Goal: Information Seeking & Learning: Learn about a topic

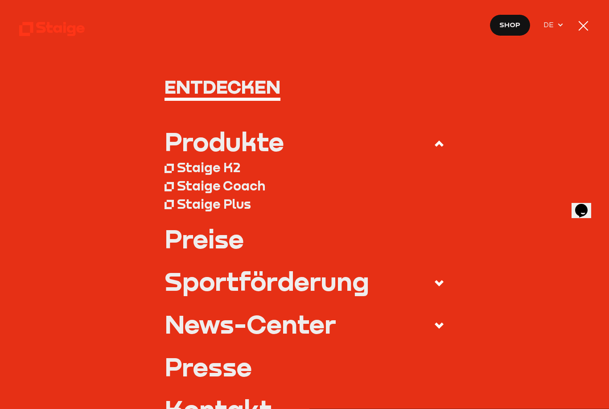
click at [279, 147] on div "Produkte" at bounding box center [223, 141] width 119 height 26
click at [0, 0] on input "Produkte" at bounding box center [0, 0] width 0 height 0
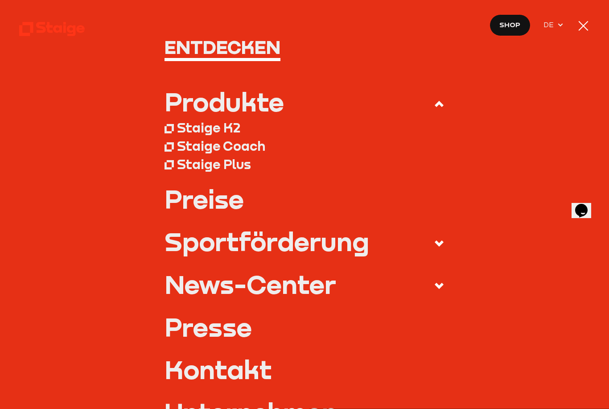
scroll to position [41, 0]
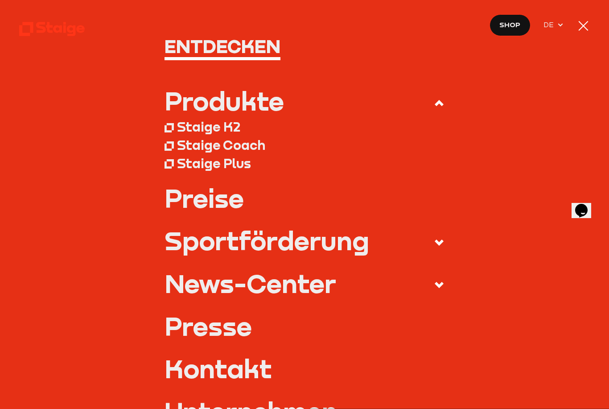
click at [435, 254] on label "Sportförderung" at bounding box center [304, 242] width 280 height 30
click at [0, 0] on input "Sportförderung" at bounding box center [0, 0] width 0 height 0
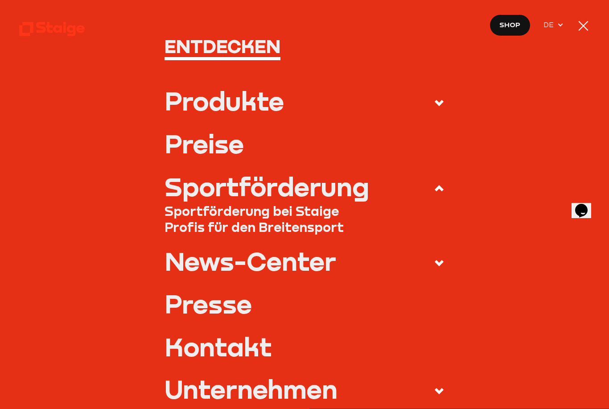
click at [315, 212] on link "Sportförderung bei Staige" at bounding box center [304, 211] width 280 height 16
click at [433, 108] on span at bounding box center [433, 102] width 24 height 14
click at [0, 0] on input "Produkte" at bounding box center [0, 0] width 0 height 0
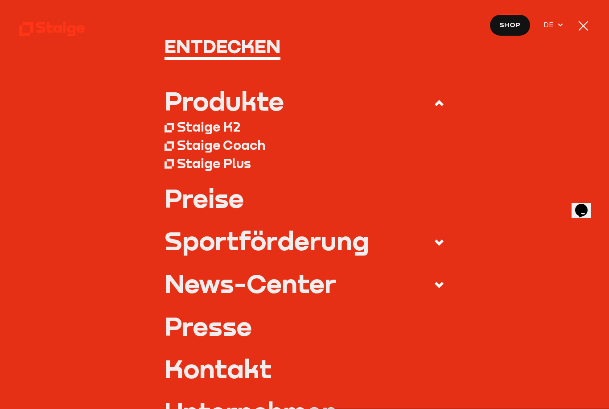
click at [261, 99] on div "Produkte" at bounding box center [223, 101] width 119 height 26
click at [0, 0] on input "Produkte" at bounding box center [0, 0] width 0 height 0
click at [235, 127] on div "Staige K2" at bounding box center [208, 126] width 63 height 16
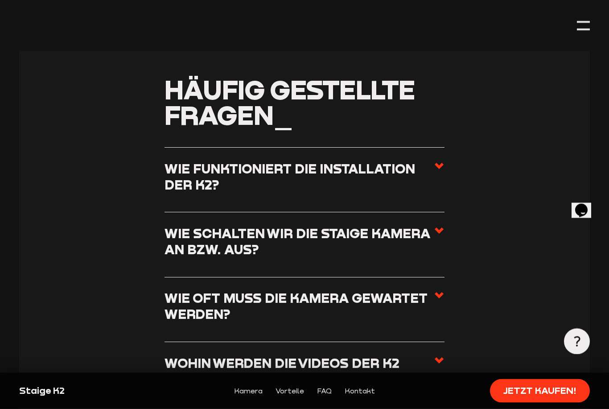
scroll to position [2959, 0]
click at [180, 160] on h3 "Wie funktioniert die Installation der K2?" at bounding box center [299, 176] width 270 height 32
click at [0, 0] on input "Wie funktioniert die Installation der K2?" at bounding box center [0, 0] width 0 height 0
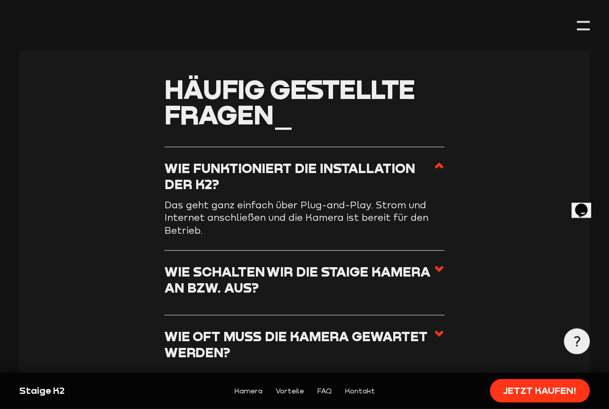
scroll to position [2960, 0]
click at [180, 263] on h3 "Wie schalten wir die Staige Kamera an bzw. aus?" at bounding box center [299, 279] width 270 height 32
click at [0, 0] on input "Wie schalten wir die Staige Kamera an bzw. aus?" at bounding box center [0, 0] width 0 height 0
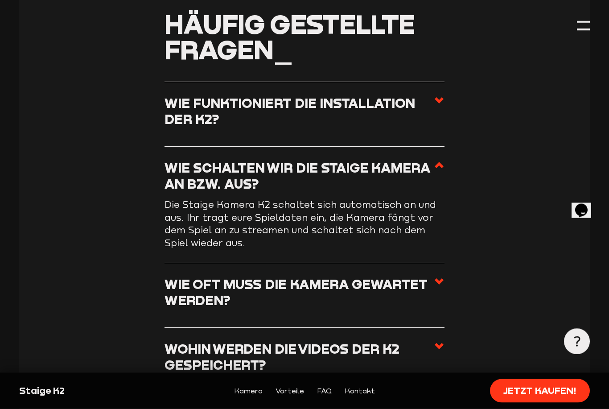
click at [184, 276] on h3 "Wie oft muss die Kamera gewartet werden?" at bounding box center [299, 292] width 270 height 32
click at [0, 0] on input "Wie oft muss die Kamera gewartet werden?" at bounding box center [0, 0] width 0 height 0
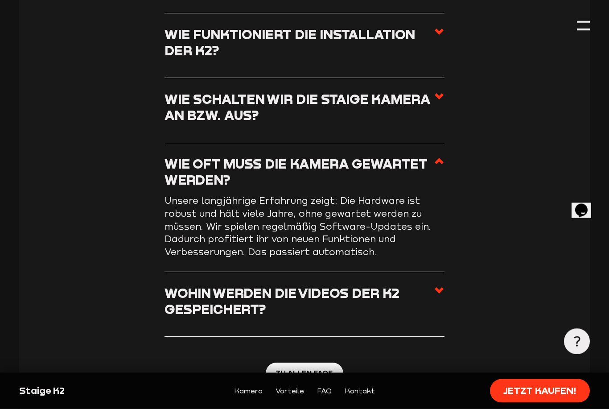
scroll to position [3097, 0]
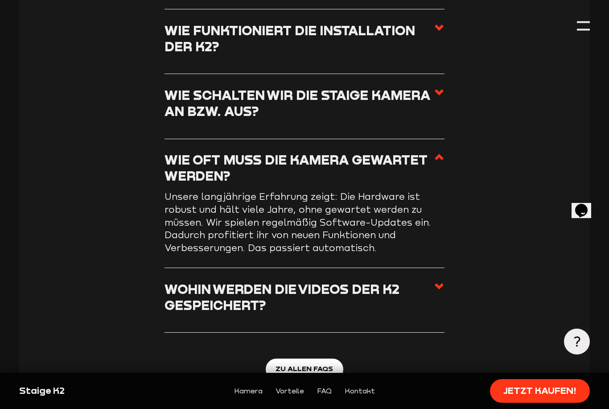
click at [176, 281] on h3 "Wohin werden die Videos der K2  gespeichert?" at bounding box center [299, 297] width 270 height 32
click at [0, 0] on input "Wohin werden die Videos der K2  gespeichert?" at bounding box center [0, 0] width 0 height 0
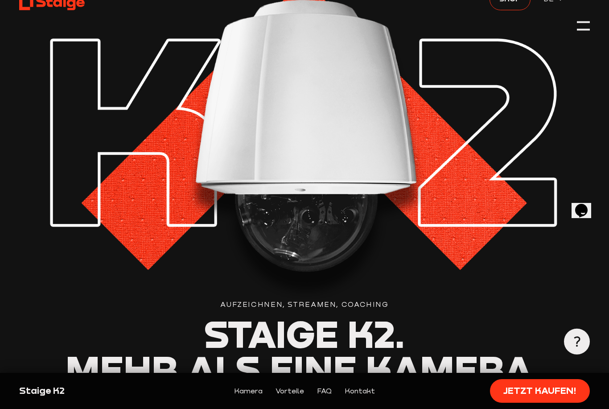
scroll to position [0, 0]
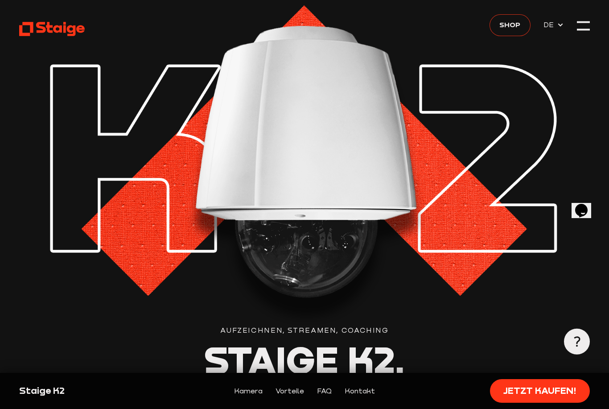
click at [515, 23] on span "Shop" at bounding box center [509, 24] width 21 height 11
